Goal: Information Seeking & Learning: Learn about a topic

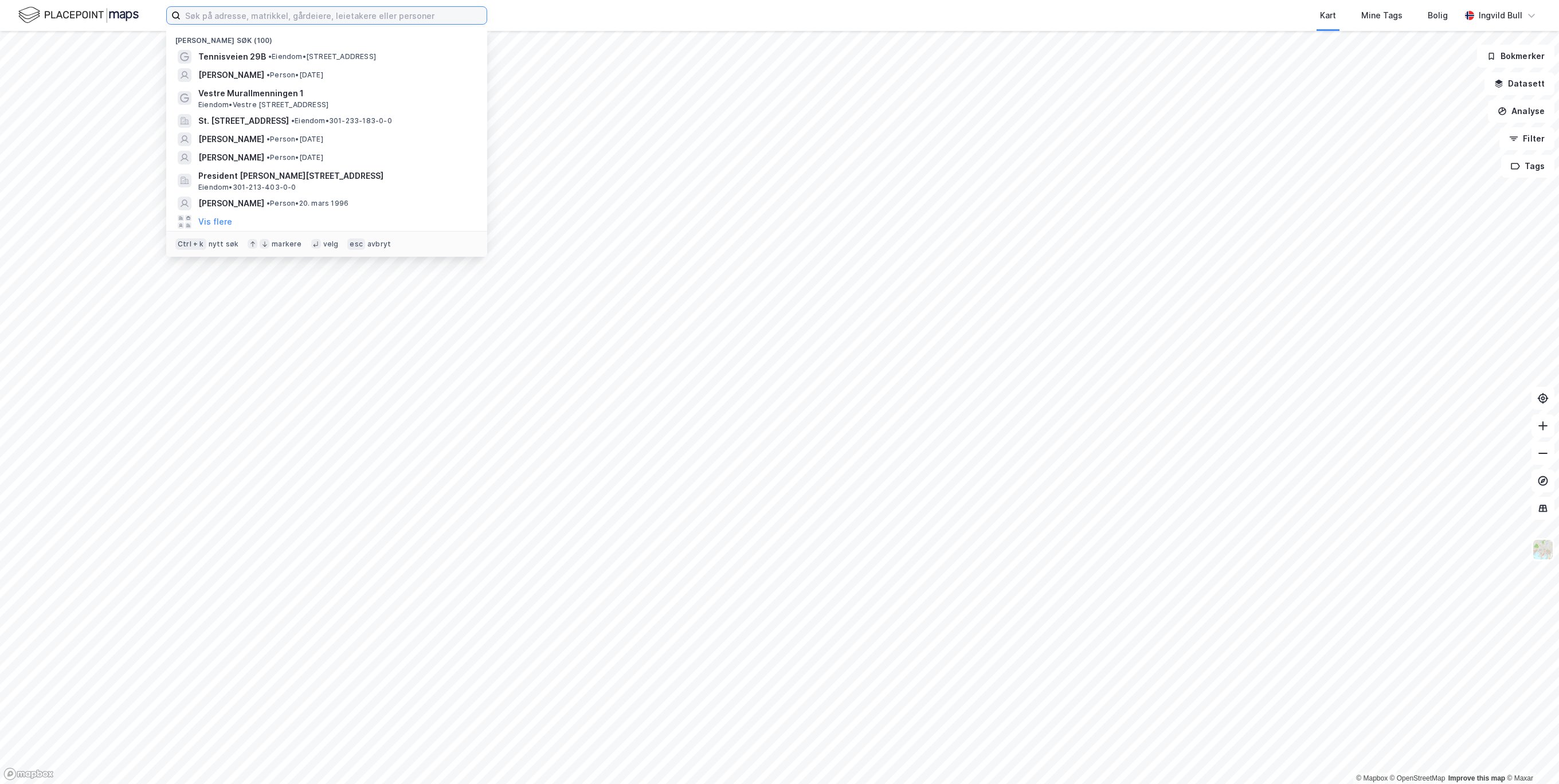
drag, startPoint x: 322, startPoint y: 7, endPoint x: 327, endPoint y: 14, distance: 8.6
click at [324, 11] on input at bounding box center [333, 15] width 306 height 17
click at [240, 69] on span "[PERSON_NAME]" at bounding box center [231, 75] width 66 height 14
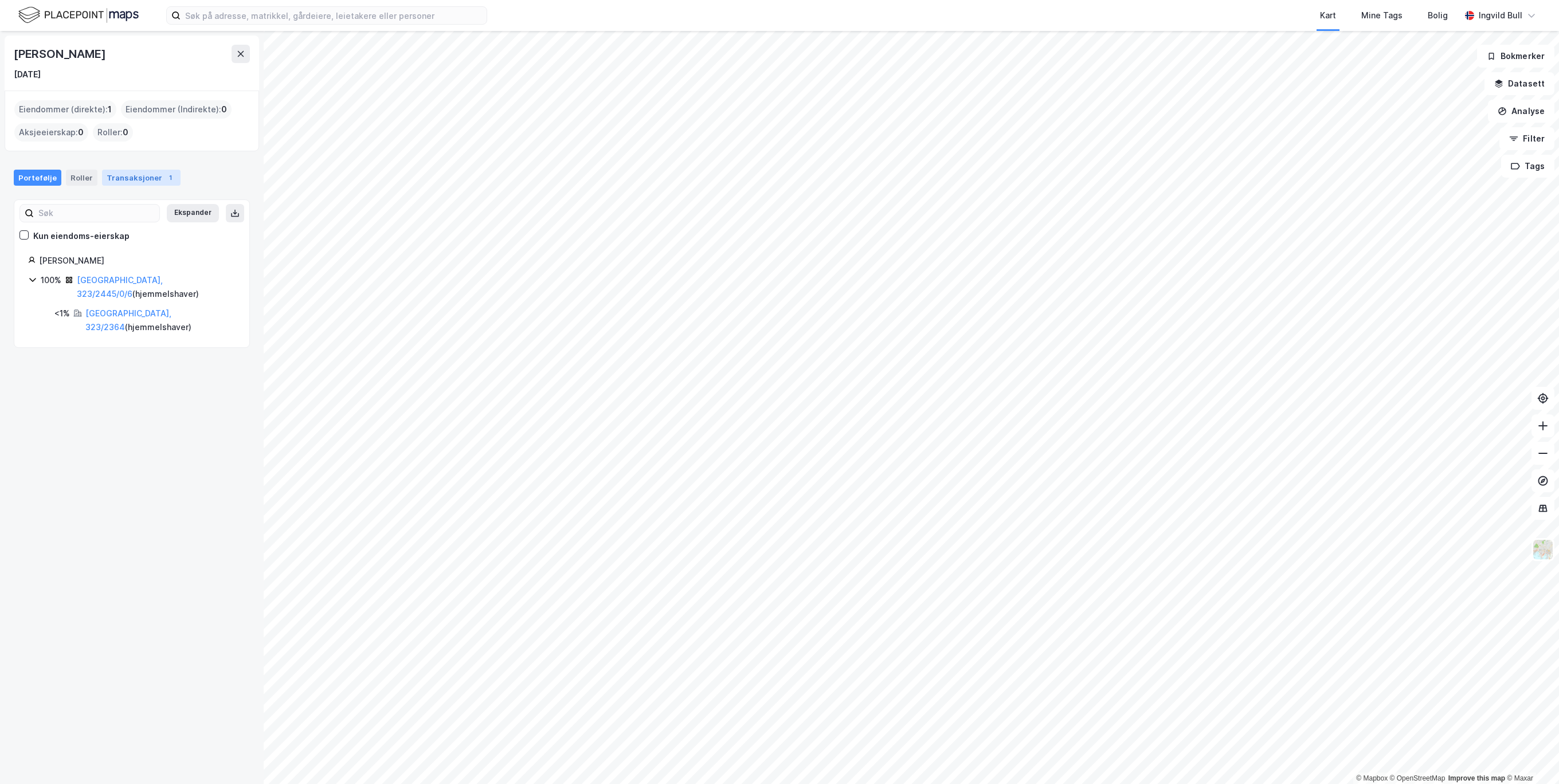
click at [118, 178] on div "Transaksjoner 1" at bounding box center [141, 178] width 78 height 16
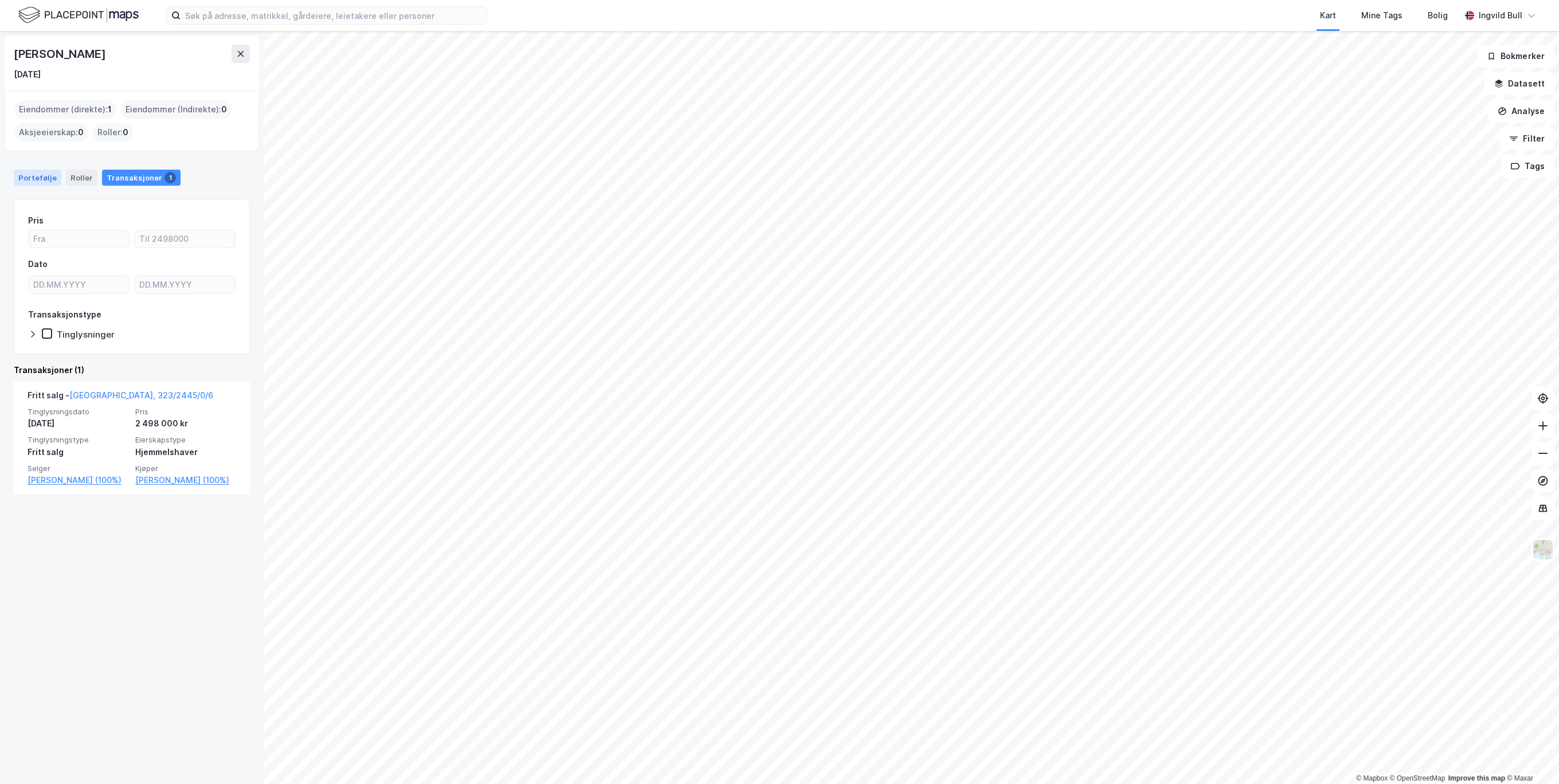
click at [49, 173] on div "Portefølje" at bounding box center [37, 178] width 48 height 16
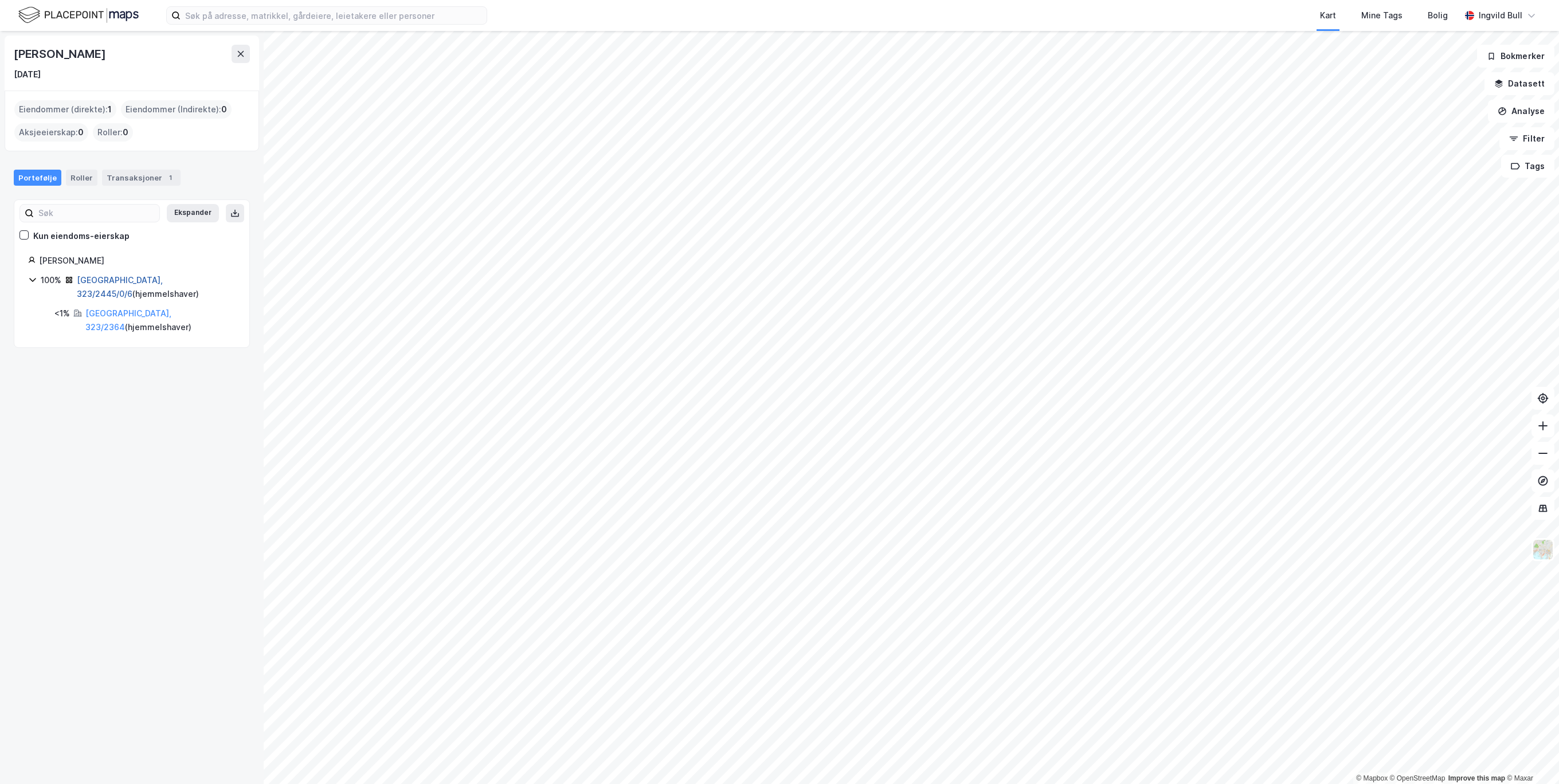
click at [124, 282] on link "[GEOGRAPHIC_DATA], 323/2445/0/6" at bounding box center [119, 287] width 86 height 23
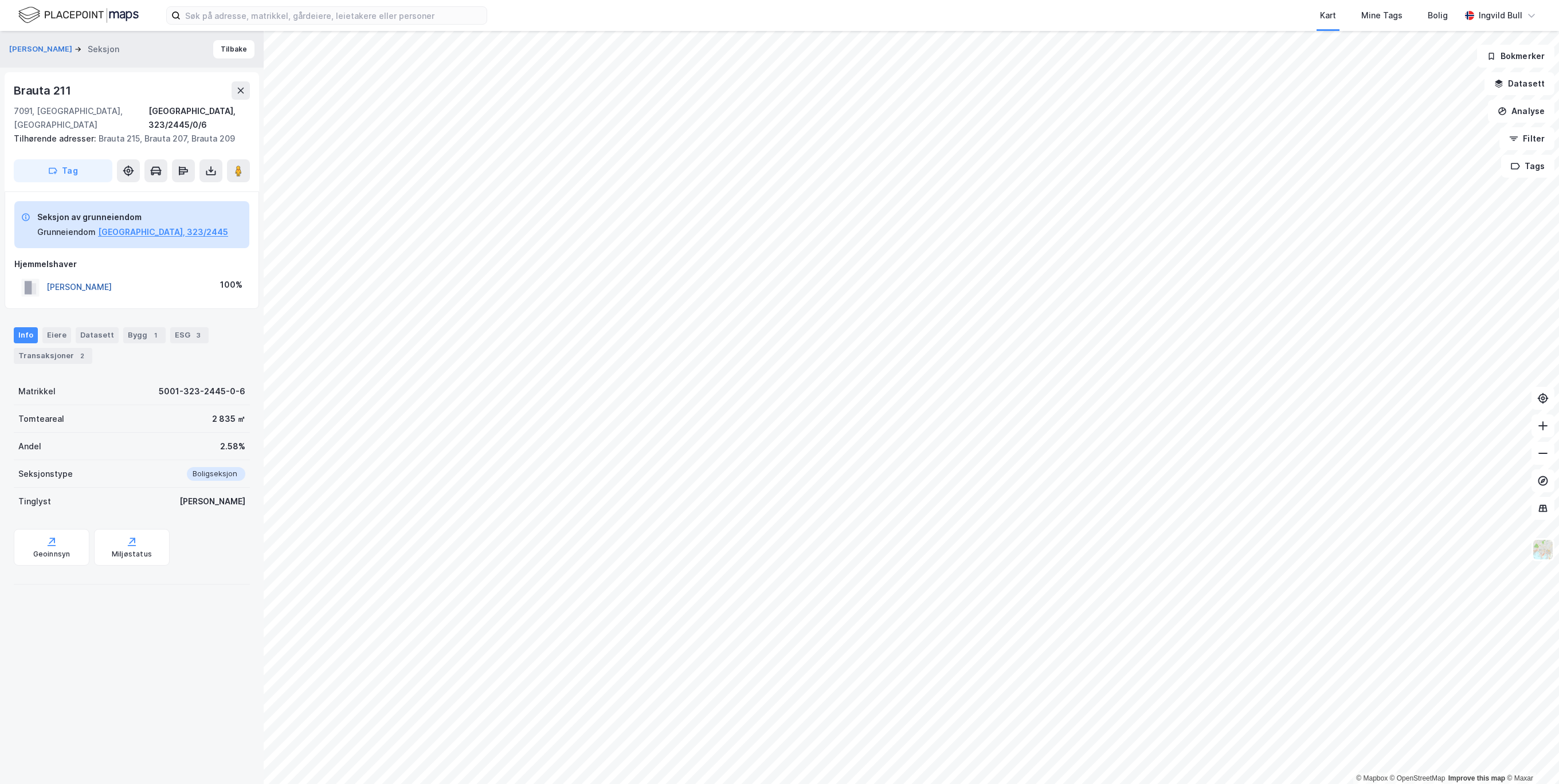
click at [0, 0] on button "[PERSON_NAME]" at bounding box center [0, 0] width 0 height 0
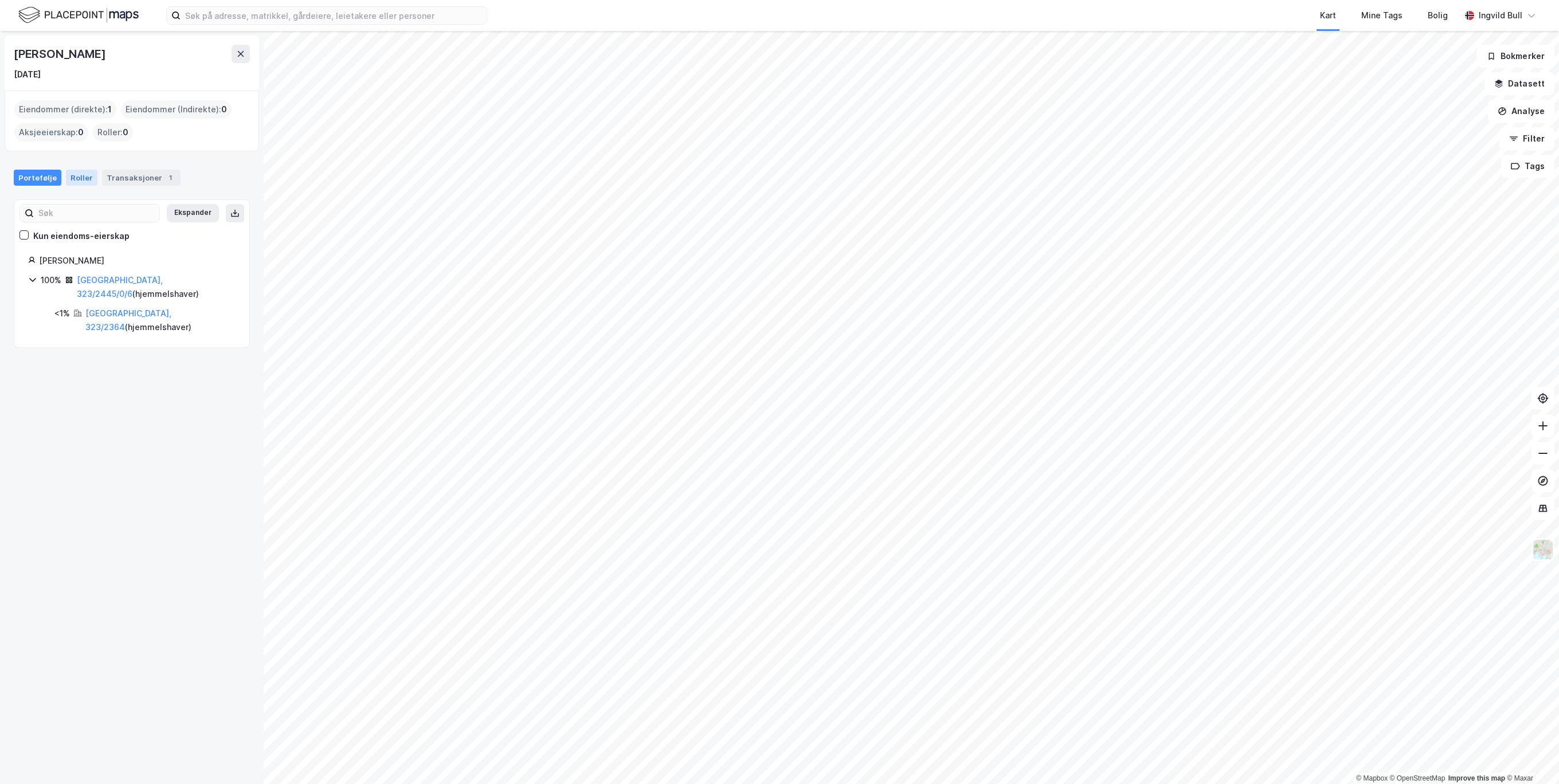
click at [83, 172] on div "Roller" at bounding box center [82, 178] width 32 height 16
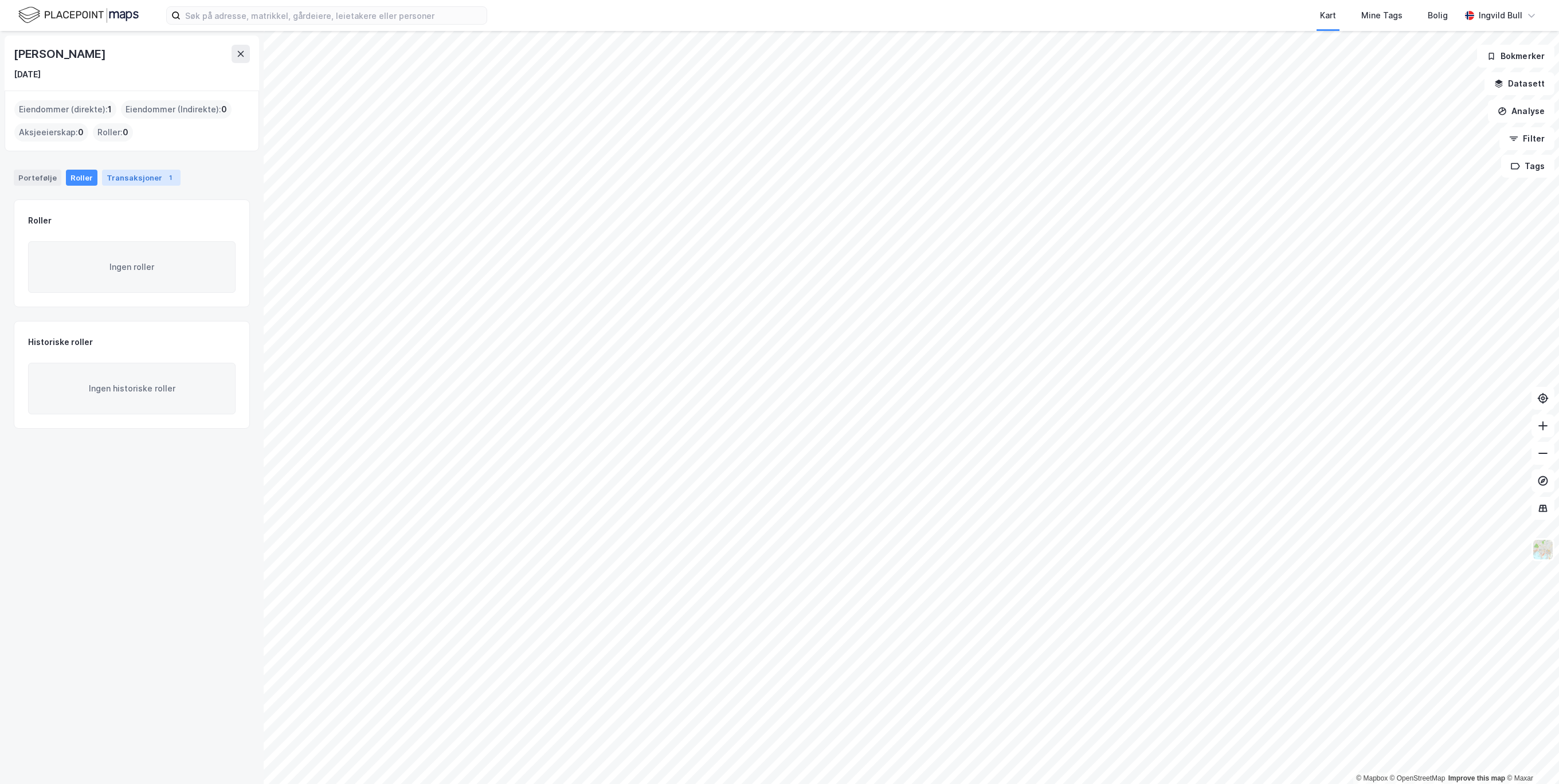
click at [114, 181] on div "Transaksjoner 1" at bounding box center [141, 178] width 78 height 16
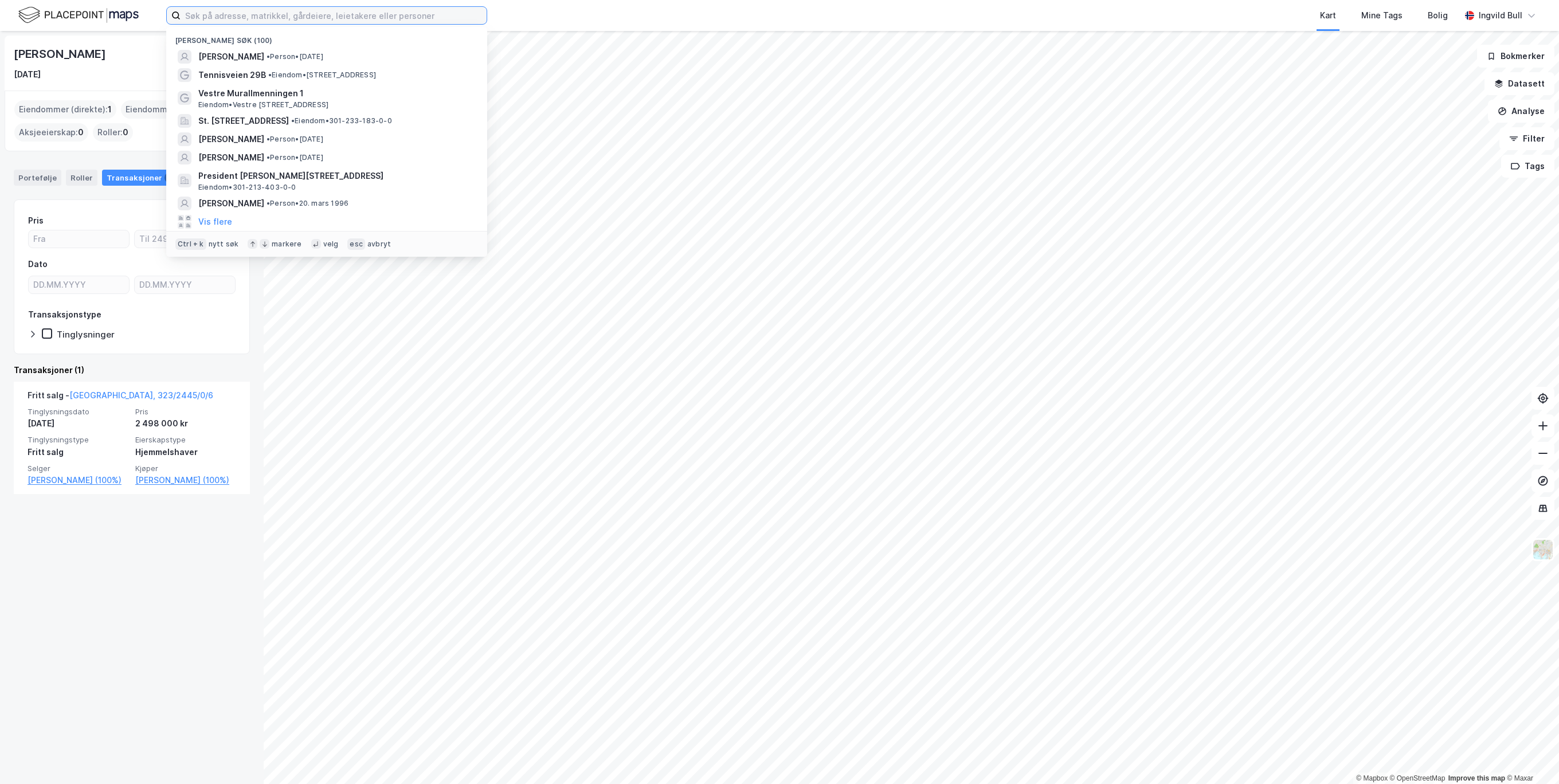
click at [357, 12] on input at bounding box center [333, 15] width 306 height 17
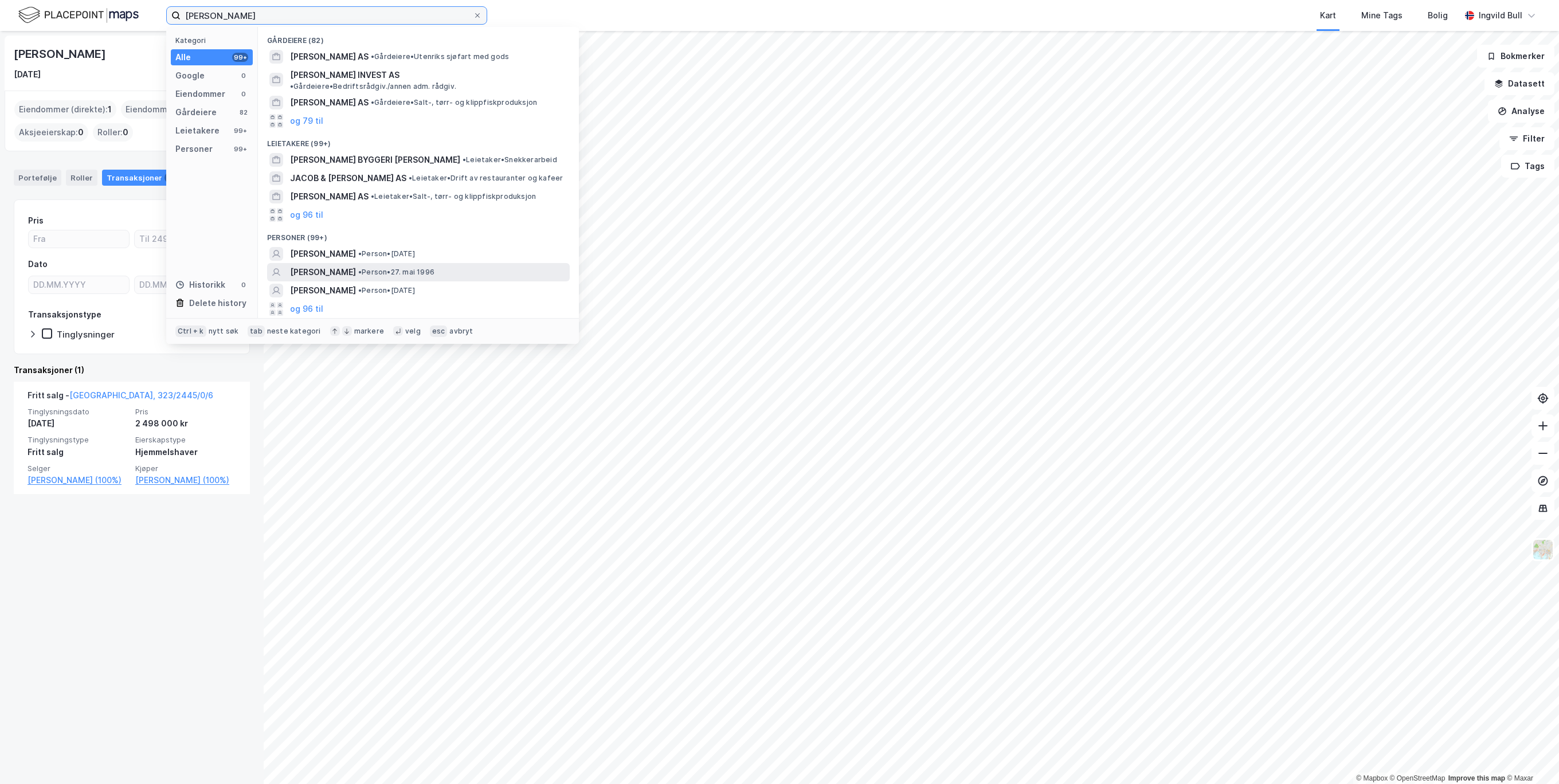
type input "[PERSON_NAME]"
click at [392, 265] on div "[PERSON_NAME] • Person • [DATE]" at bounding box center [428, 272] width 277 height 14
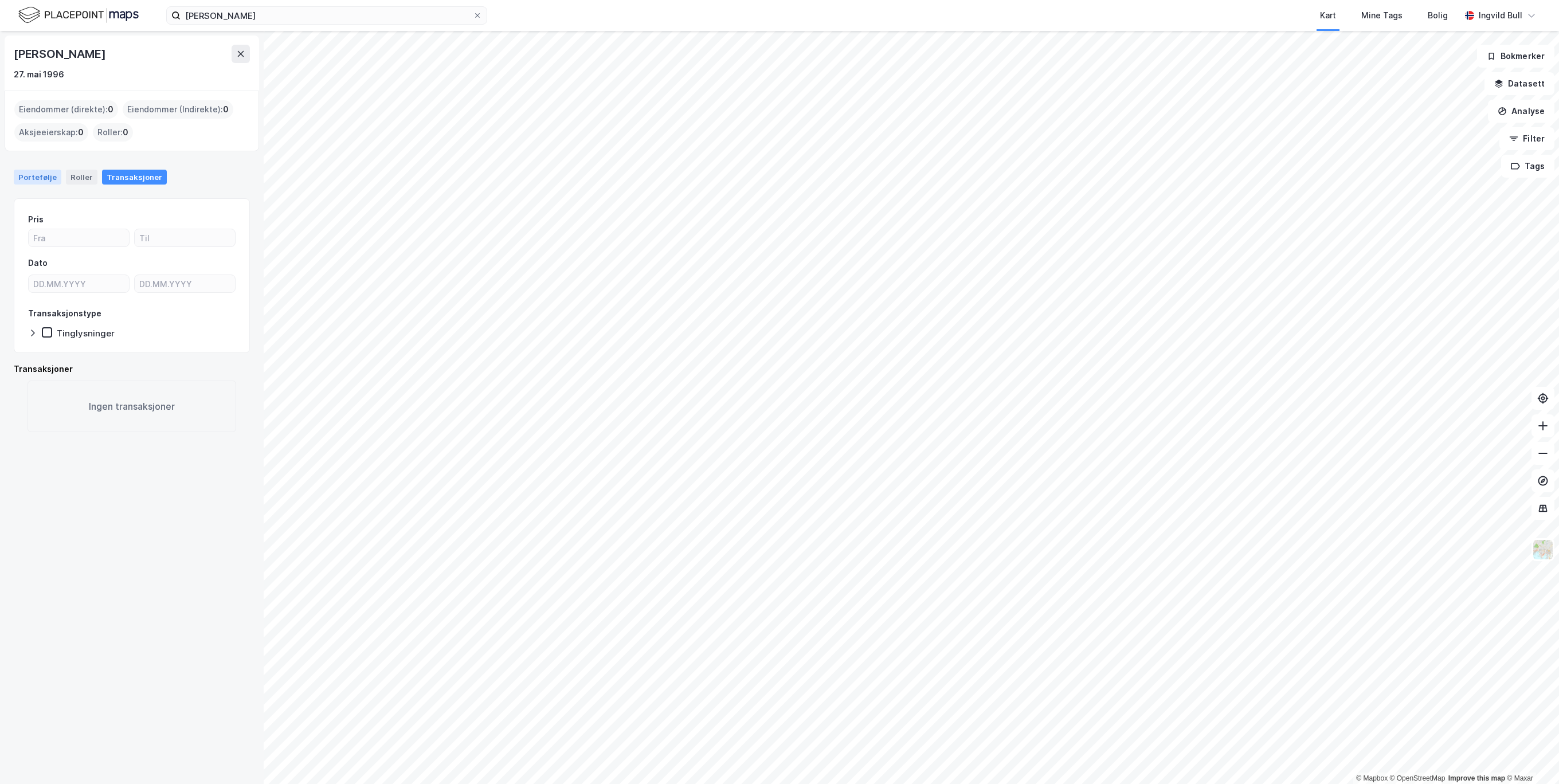
click at [42, 171] on div "Portefølje" at bounding box center [37, 177] width 48 height 15
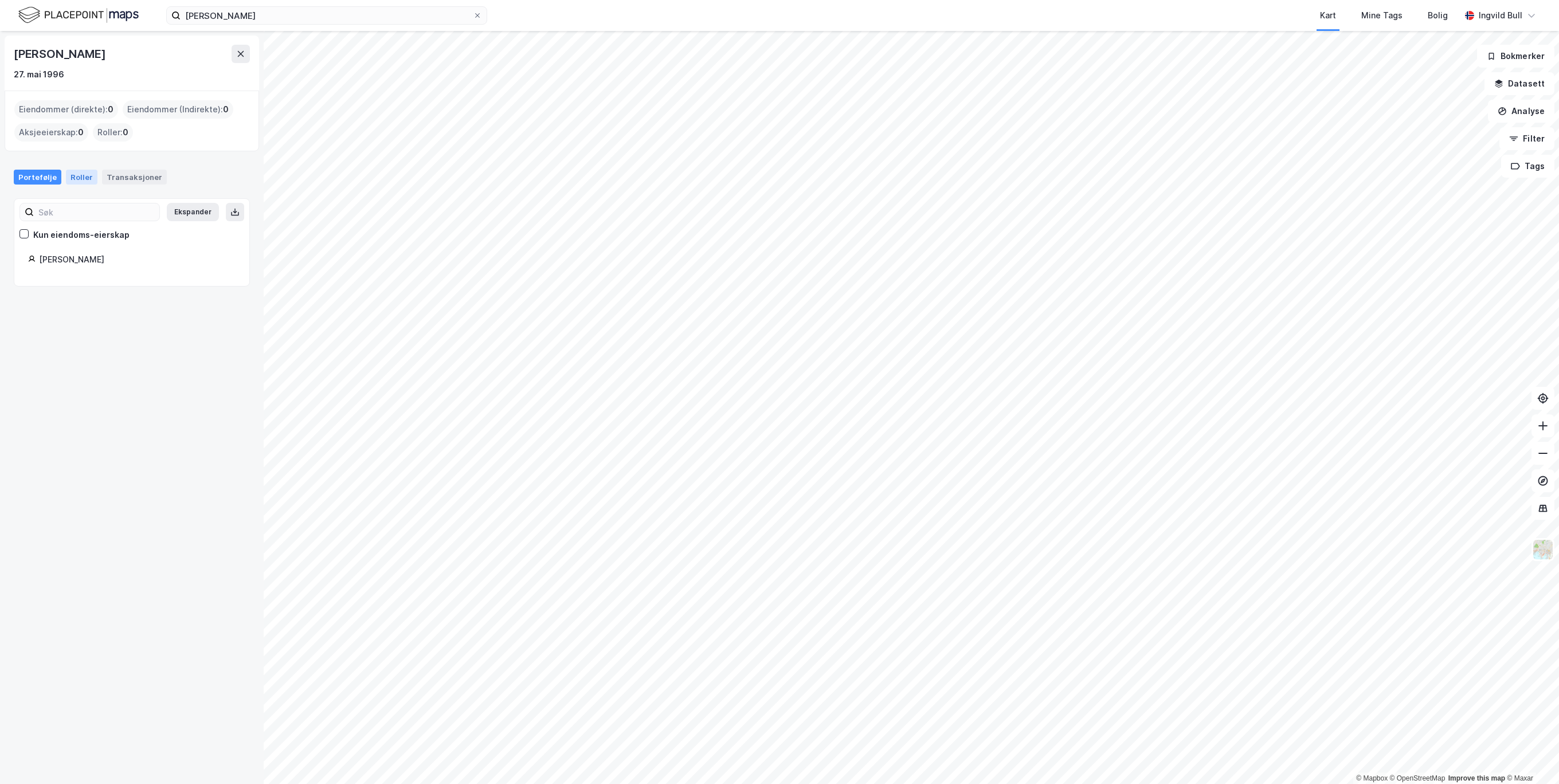
click at [70, 182] on div "Roller" at bounding box center [82, 177] width 32 height 15
click at [38, 172] on div "Portefølje" at bounding box center [37, 177] width 48 height 15
